Goal: Transaction & Acquisition: Obtain resource

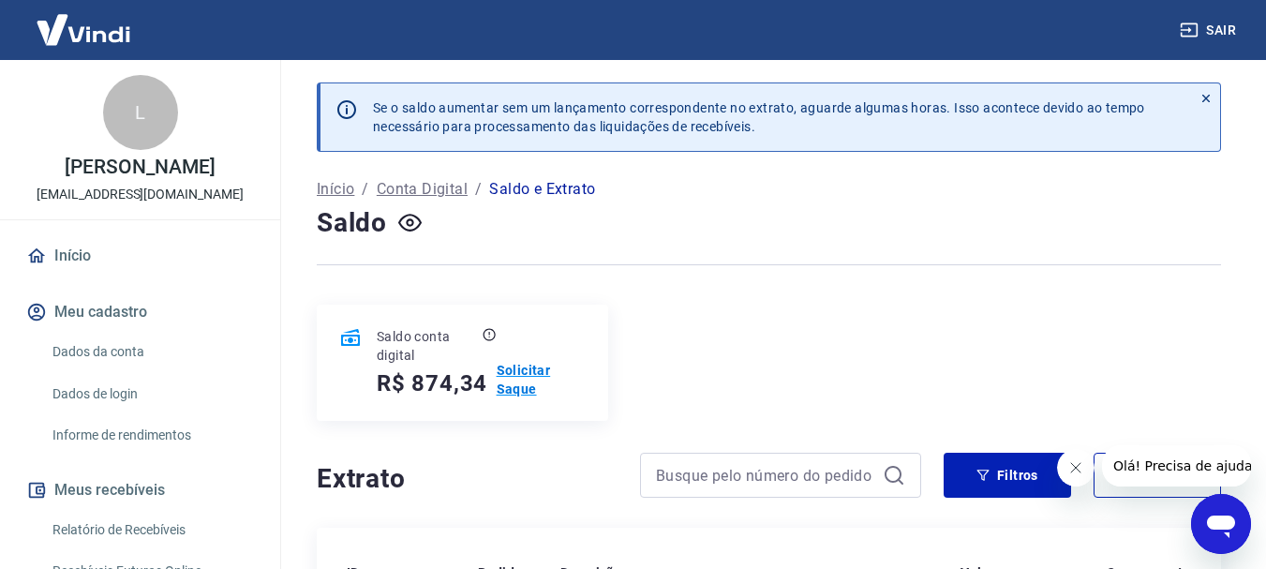
click at [530, 367] on p "Solicitar Saque" at bounding box center [541, 379] width 89 height 37
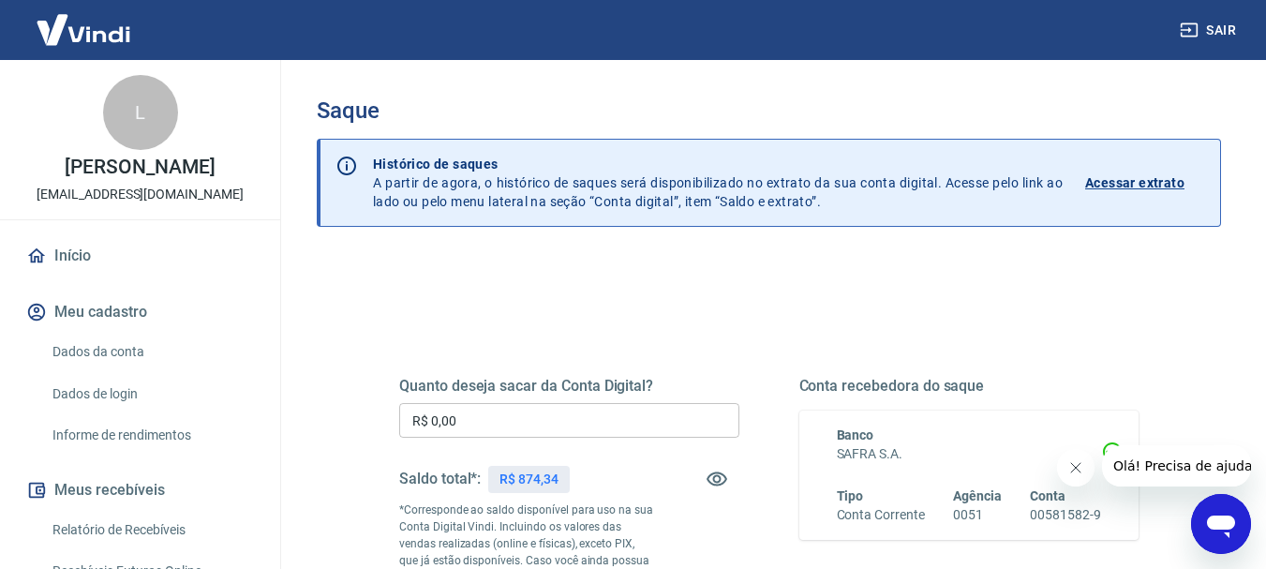
scroll to position [94, 0]
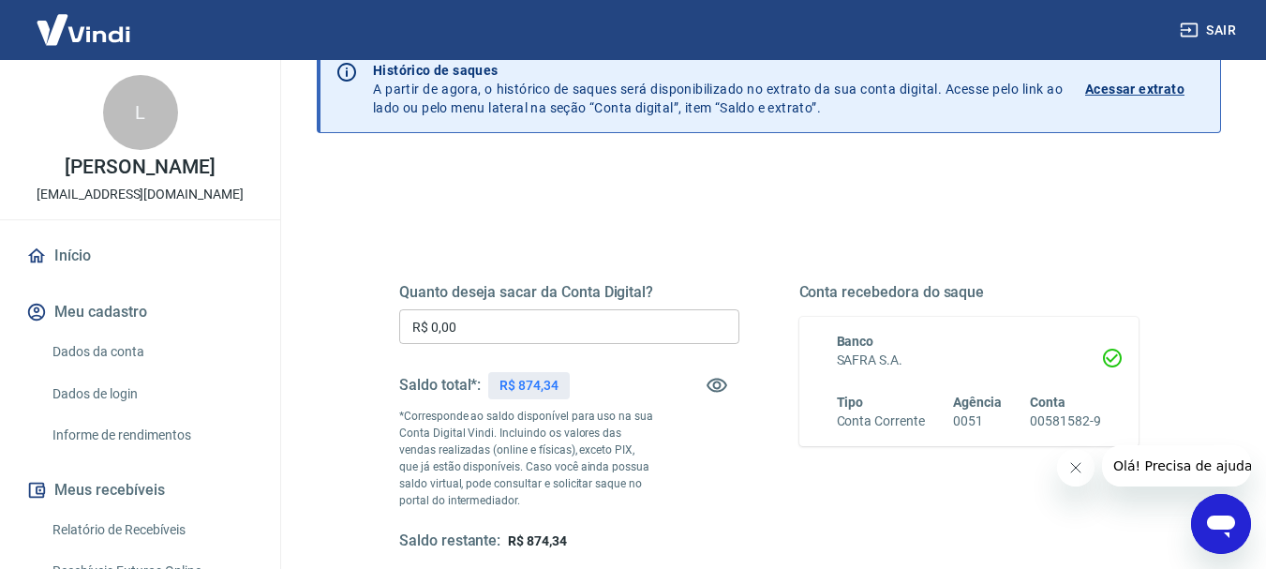
click at [427, 320] on input "R$ 0,00" at bounding box center [569, 326] width 340 height 35
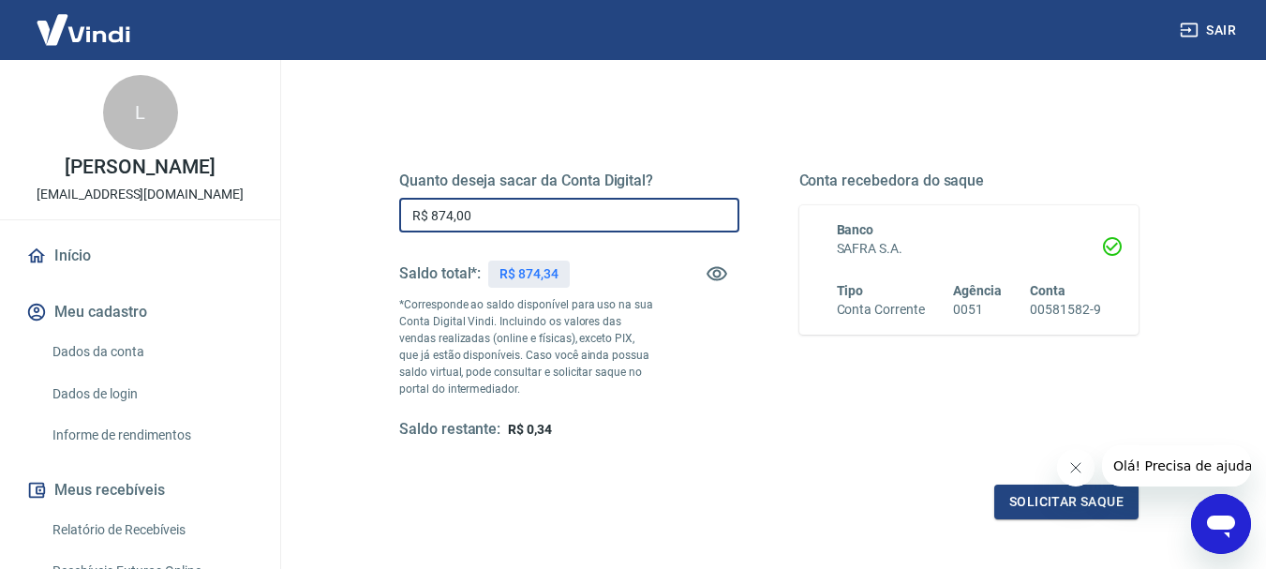
scroll to position [375, 0]
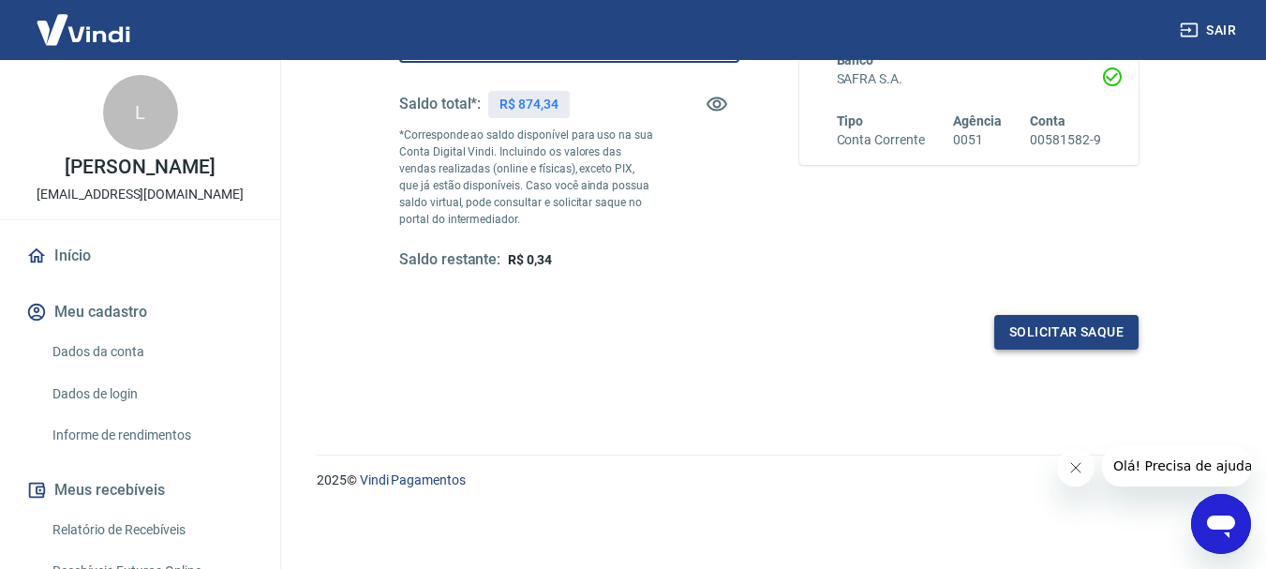
type input "R$ 874,00"
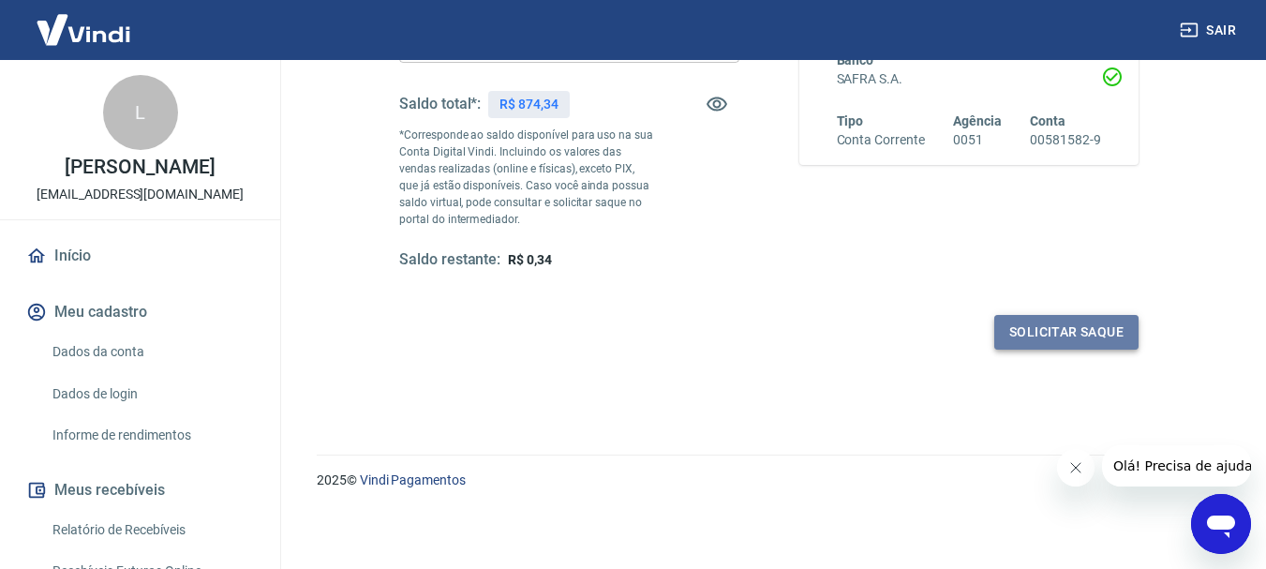
click at [1032, 328] on button "Solicitar saque" at bounding box center [1066, 332] width 144 height 35
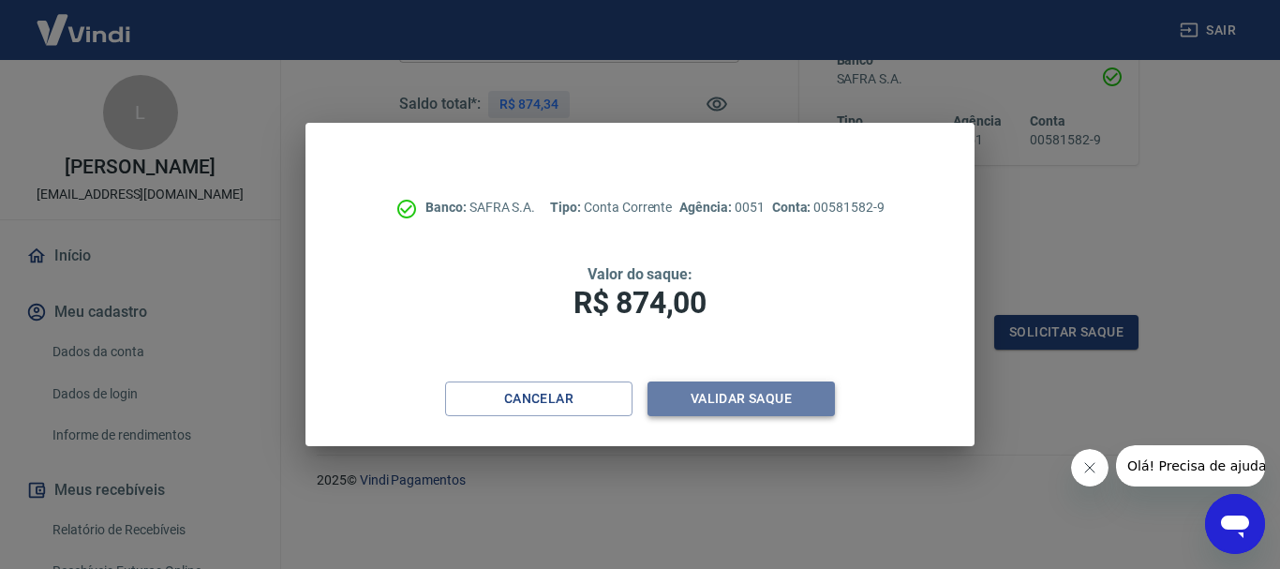
click at [711, 394] on button "Validar saque" at bounding box center [740, 398] width 187 height 35
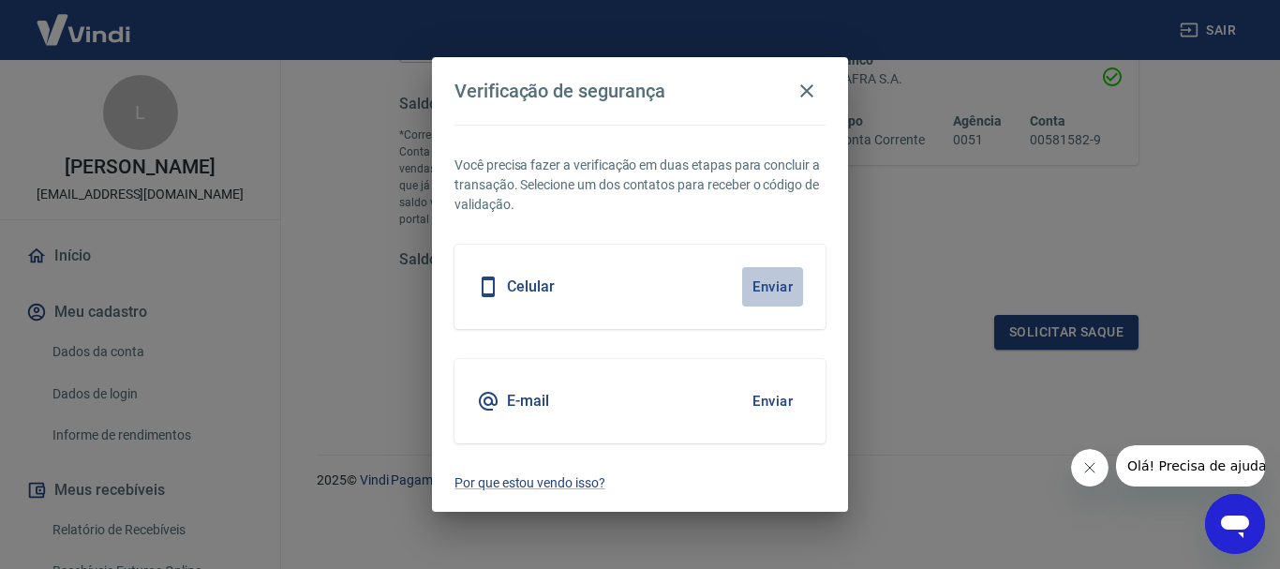
click at [764, 290] on button "Enviar" at bounding box center [772, 286] width 61 height 39
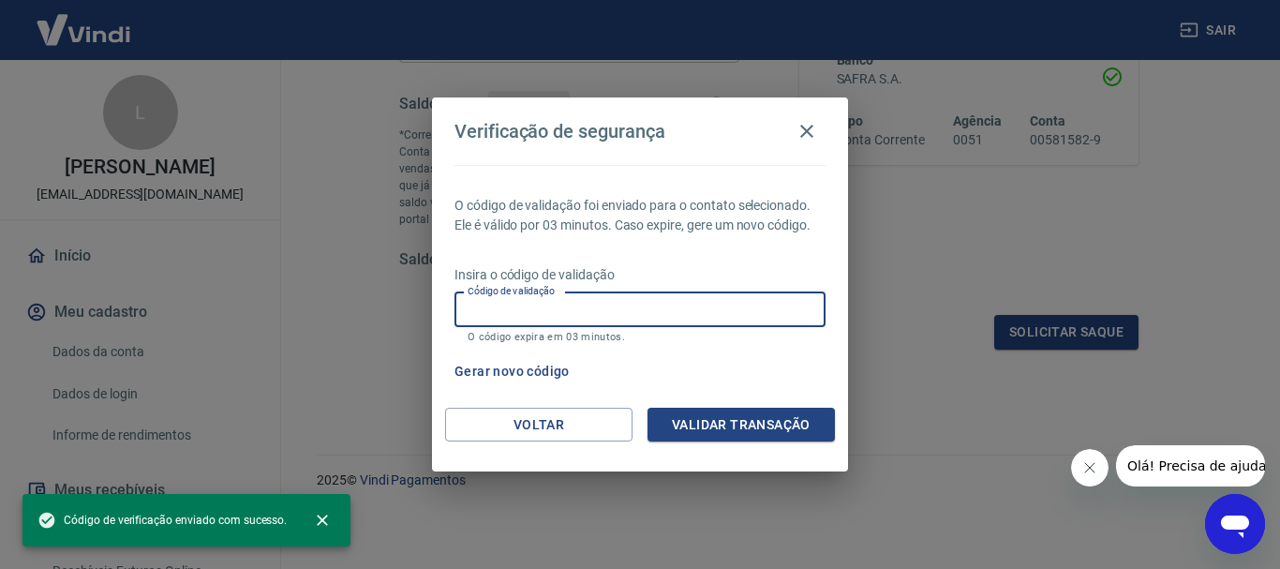
click at [624, 299] on input "Código de validação" at bounding box center [639, 309] width 371 height 35
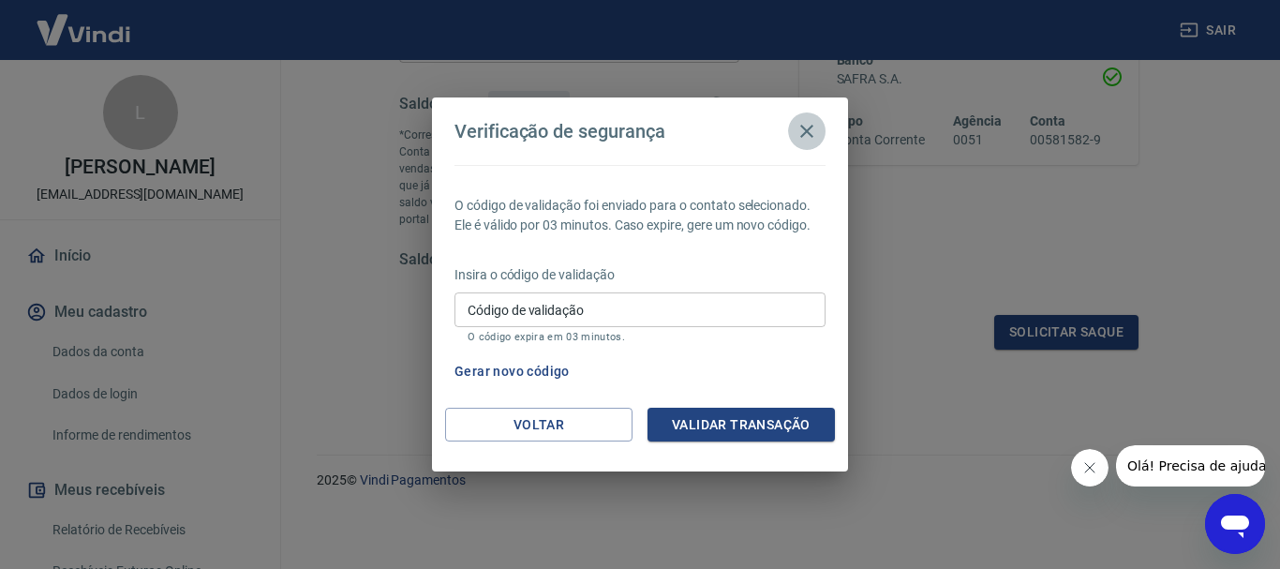
click at [815, 140] on icon "button" at bounding box center [807, 131] width 22 height 22
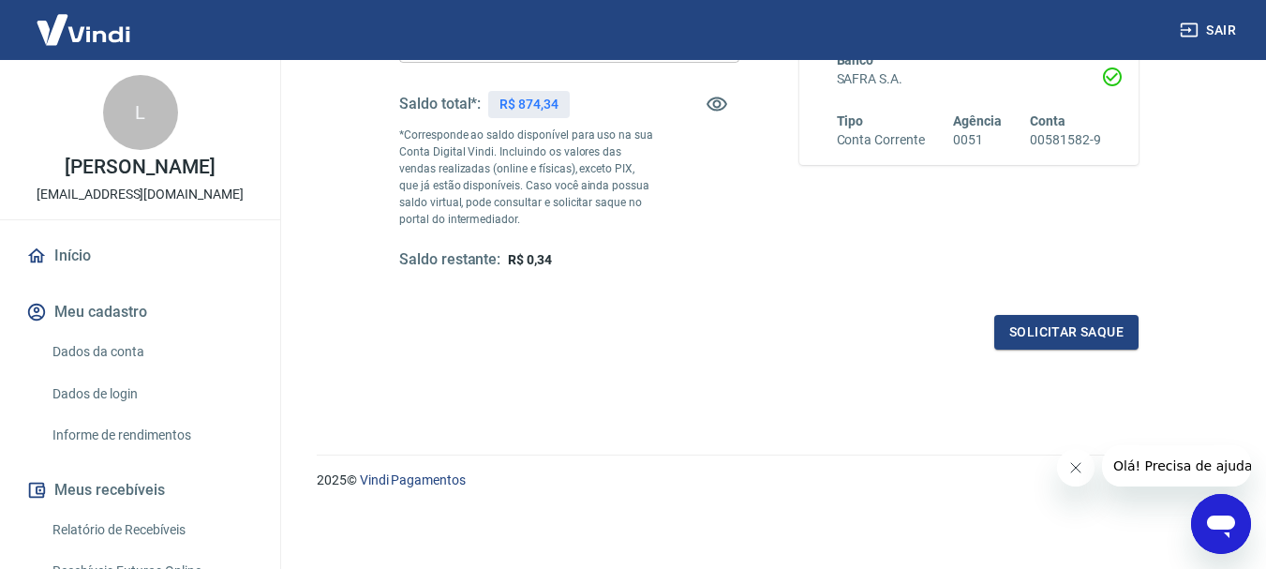
scroll to position [0, 0]
